Goal: Task Accomplishment & Management: Use online tool/utility

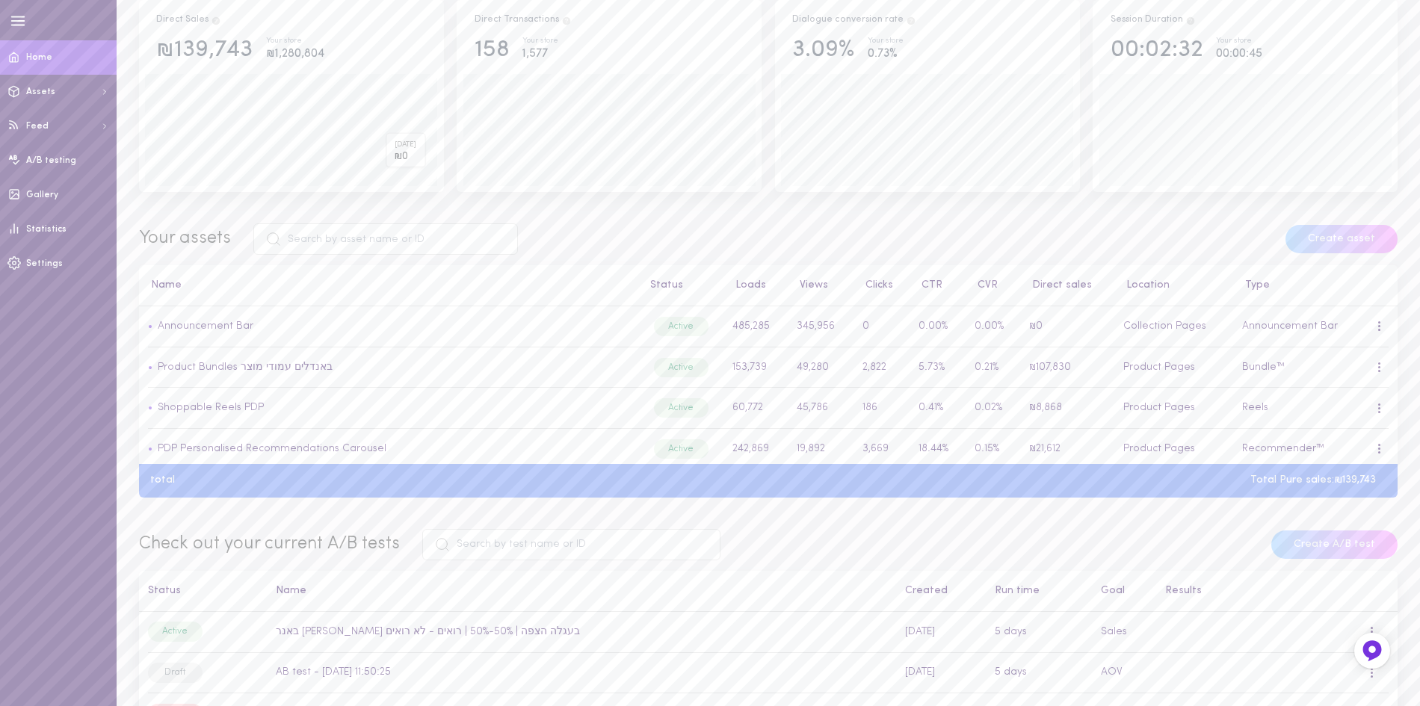
scroll to position [374, 0]
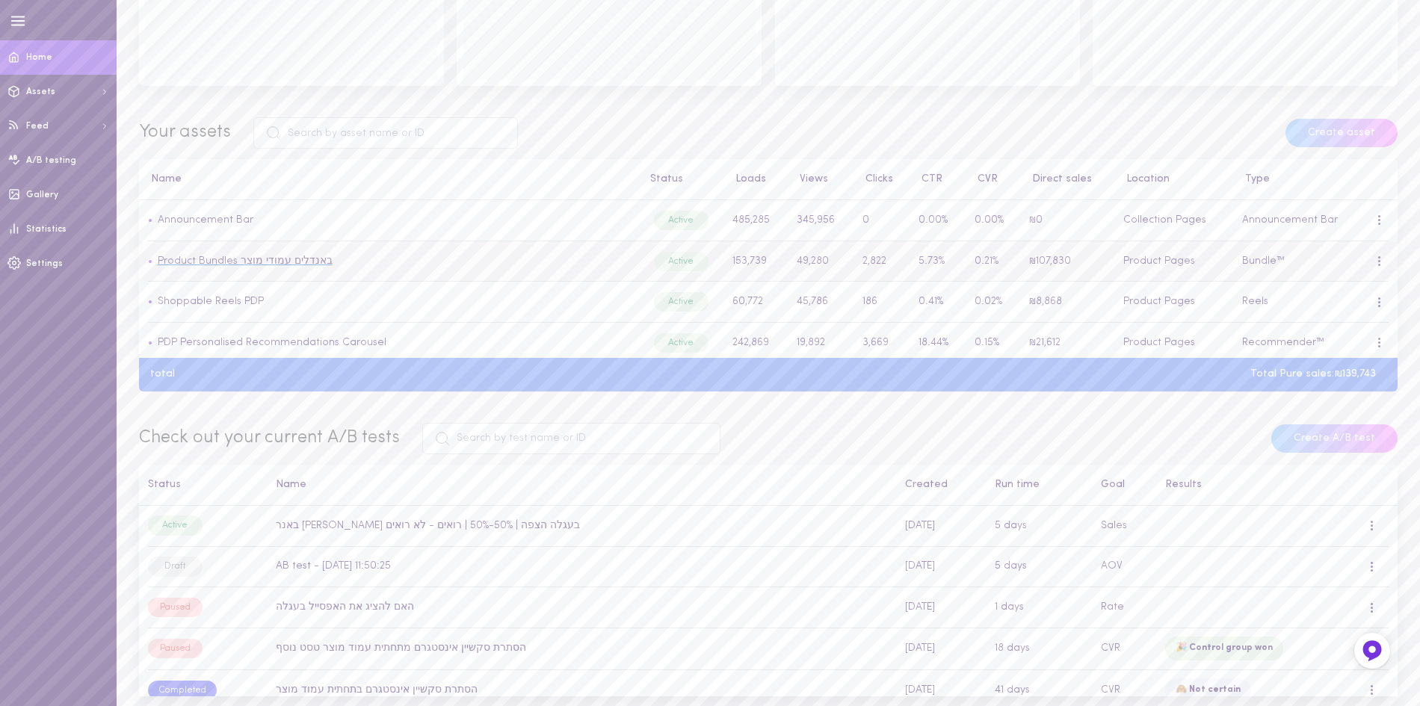
click at [250, 259] on link "Product Bundles באנדלים עמודי מוצר" at bounding box center [245, 261] width 175 height 11
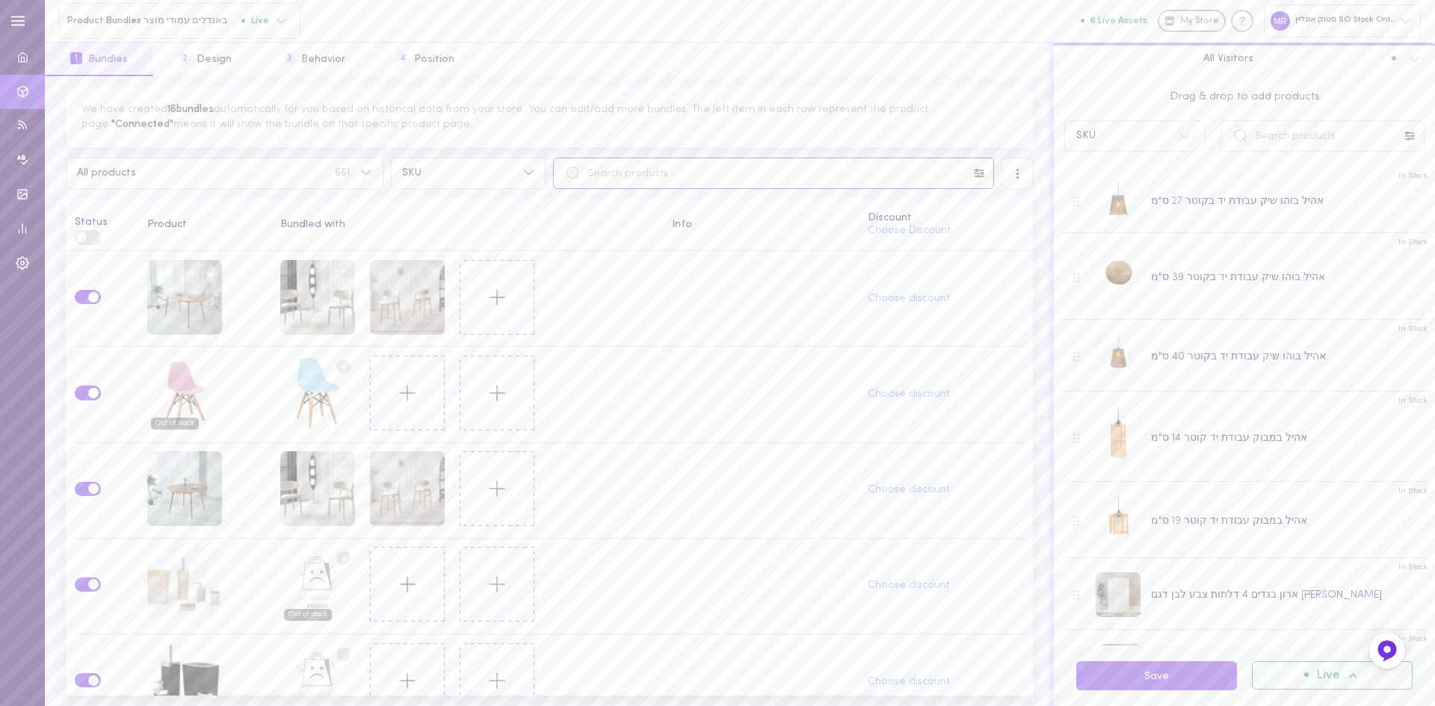
click at [631, 168] on input "text" at bounding box center [773, 173] width 441 height 31
paste input "YA6070"
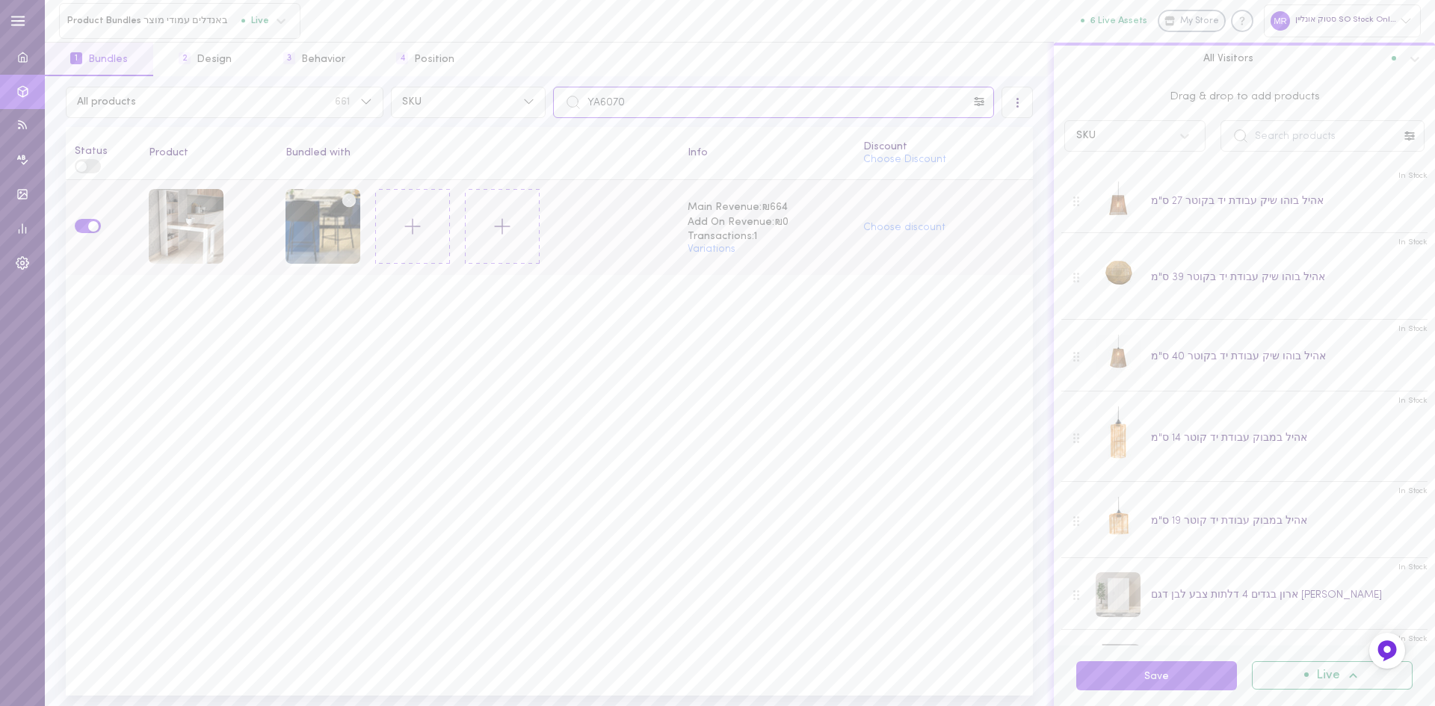
type input "YA6070"
click at [343, 199] on circle at bounding box center [349, 200] width 14 height 14
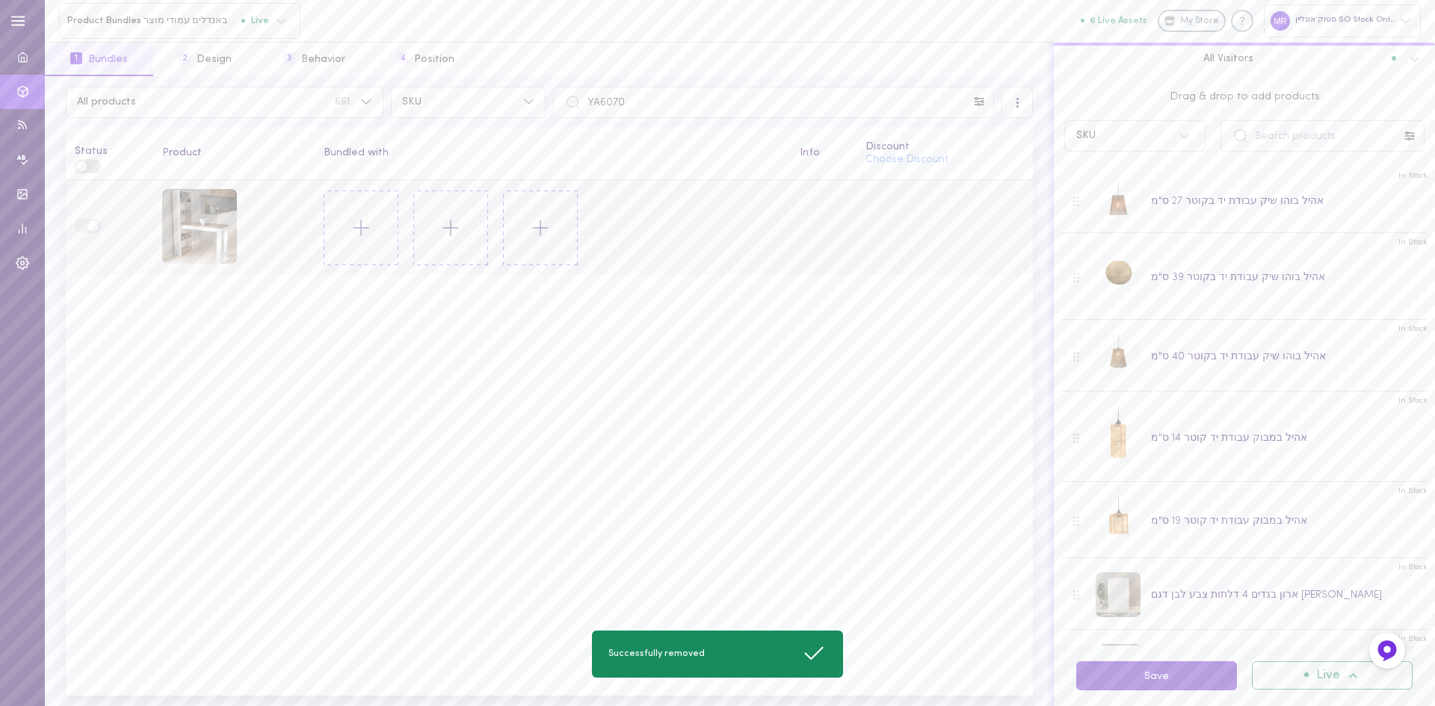
click at [1154, 683] on button "Save" at bounding box center [1156, 675] width 161 height 29
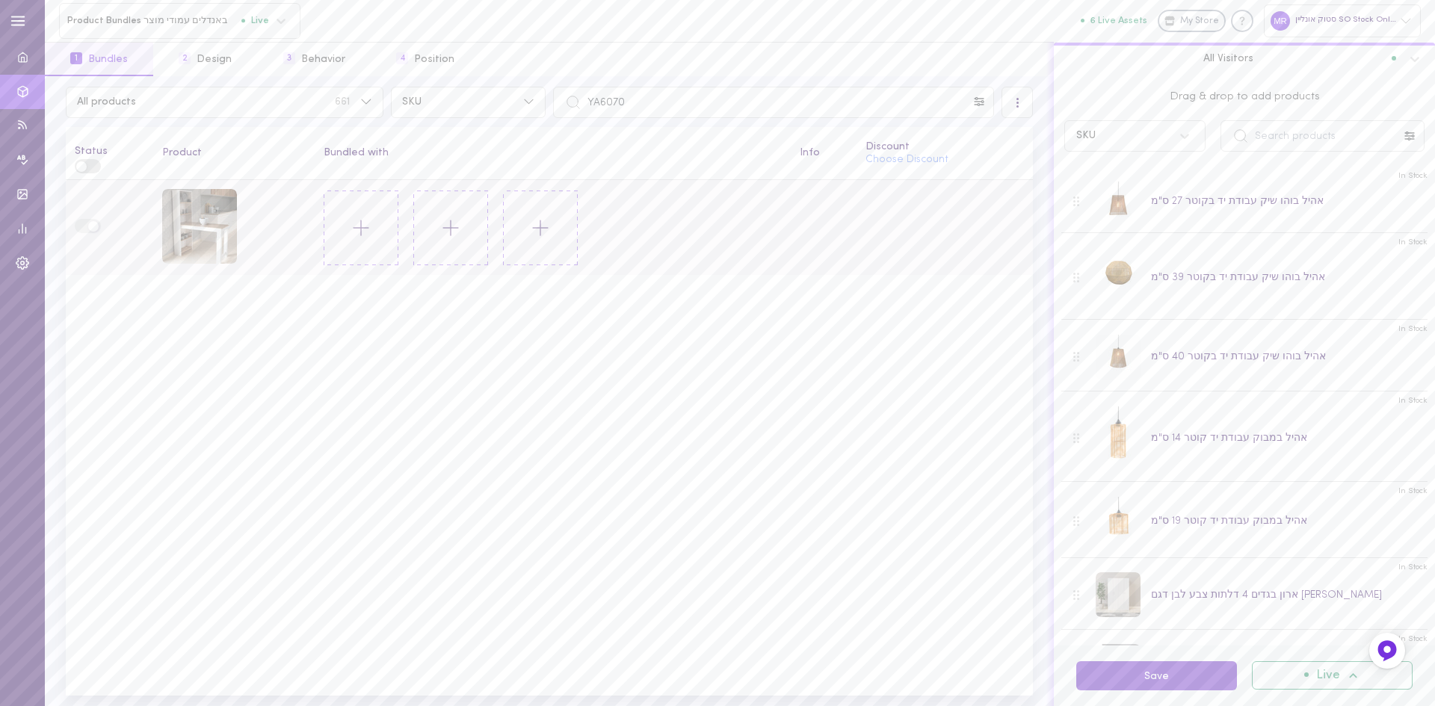
click at [1154, 683] on button "Save" at bounding box center [1156, 675] width 161 height 29
